Goal: Task Accomplishment & Management: Use online tool/utility

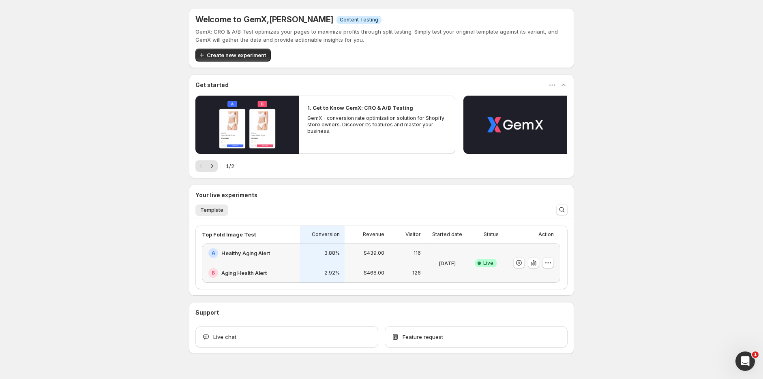
click at [351, 264] on div "$468.00" at bounding box center [366, 273] width 45 height 20
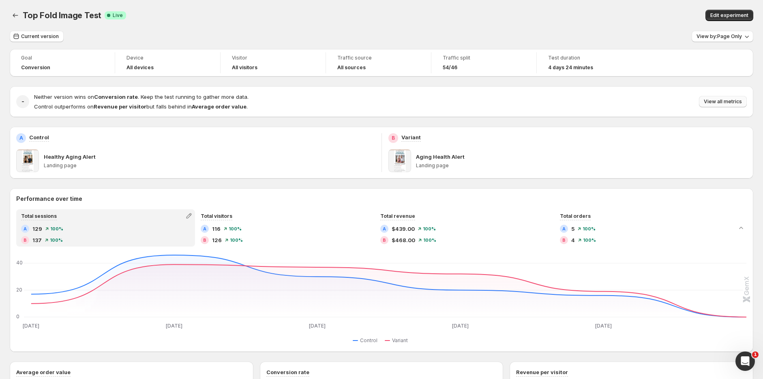
click at [730, 99] on span "View all metrics" at bounding box center [722, 101] width 38 height 6
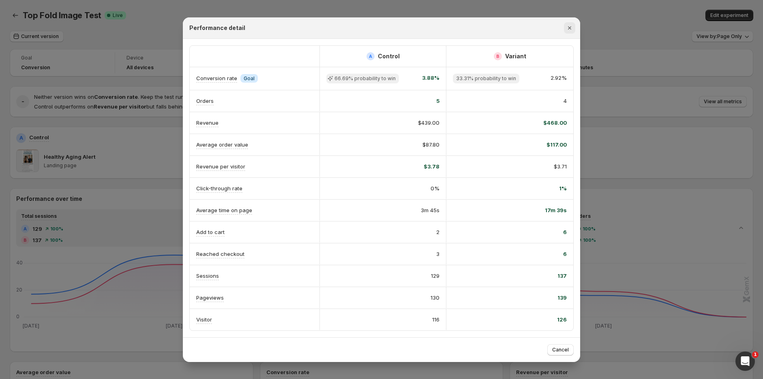
click at [570, 28] on icon "Close" at bounding box center [569, 27] width 3 height 3
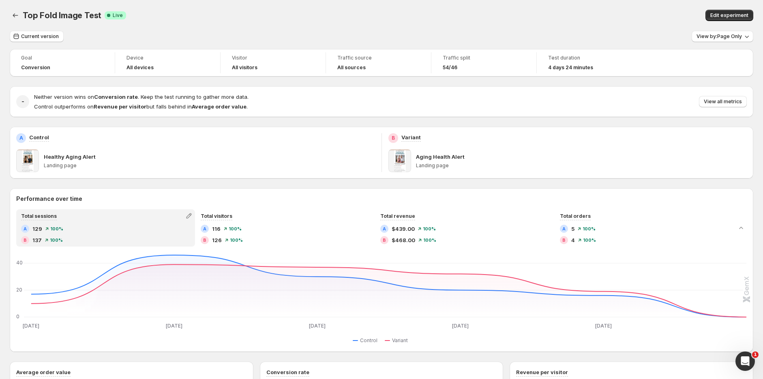
click at [468, 67] on div "54/46" at bounding box center [484, 67] width 82 height 6
click at [730, 14] on span "Edit experiment" at bounding box center [729, 15] width 38 height 6
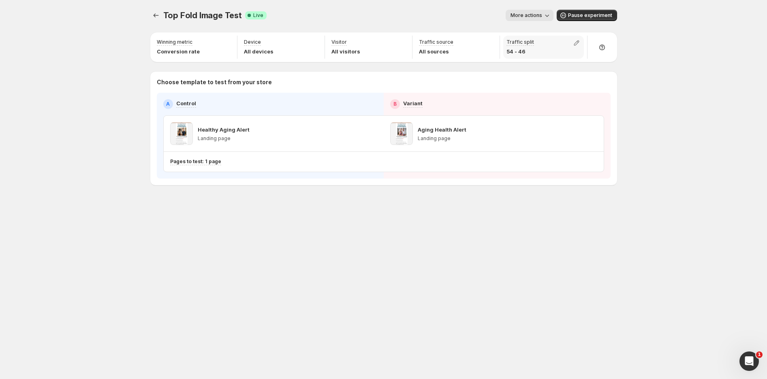
click at [524, 53] on p "54 - 46" at bounding box center [521, 51] width 28 height 8
click at [579, 41] on icon "button" at bounding box center [577, 43] width 8 height 8
drag, startPoint x: 579, startPoint y: 60, endPoint x: 588, endPoint y: 59, distance: 9.1
type input "**"
click at [588, 59] on input "range" at bounding box center [576, 60] width 117 height 11
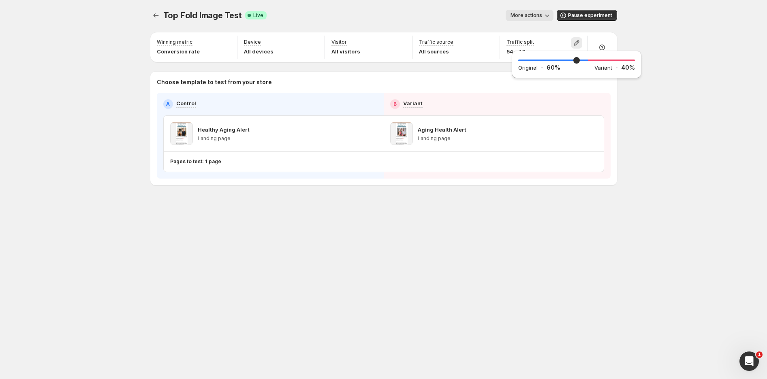
click at [692, 64] on div "Top Fold Image Test. This page is ready Top Fold Image Test Success Complete Li…" at bounding box center [383, 189] width 767 height 379
click at [155, 17] on icon "Experiments" at bounding box center [156, 15] width 8 height 8
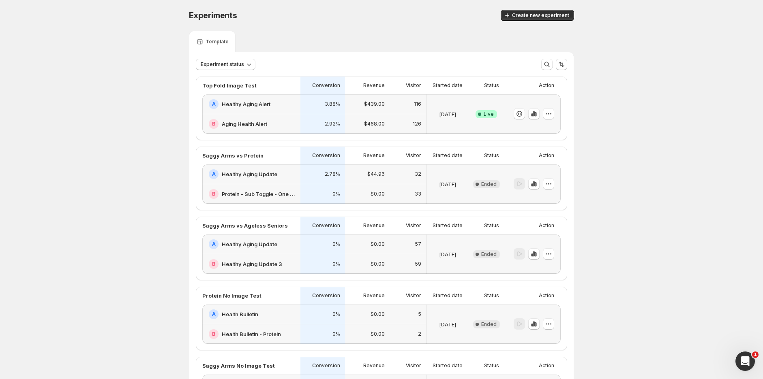
click at [335, 109] on div "3.88%" at bounding box center [322, 104] width 45 height 20
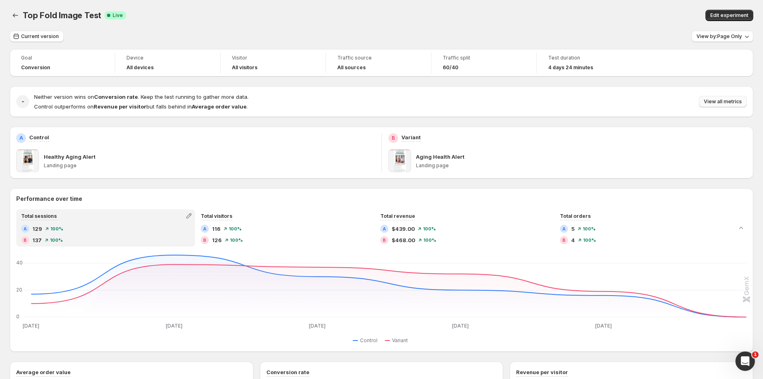
click at [732, 102] on span "View all metrics" at bounding box center [722, 101] width 38 height 6
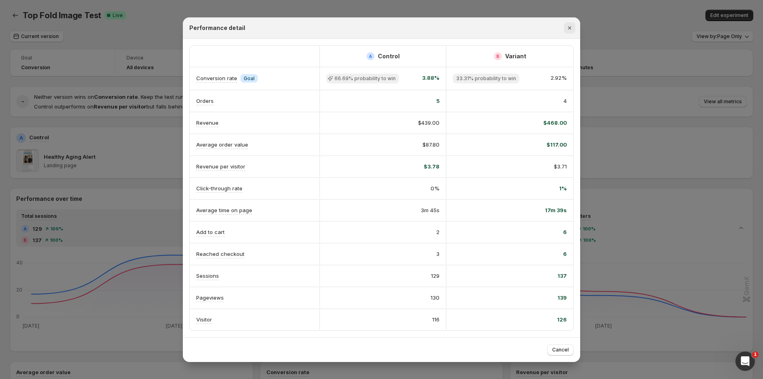
click at [571, 29] on icon "Close" at bounding box center [569, 28] width 8 height 8
